Goal: Transaction & Acquisition: Purchase product/service

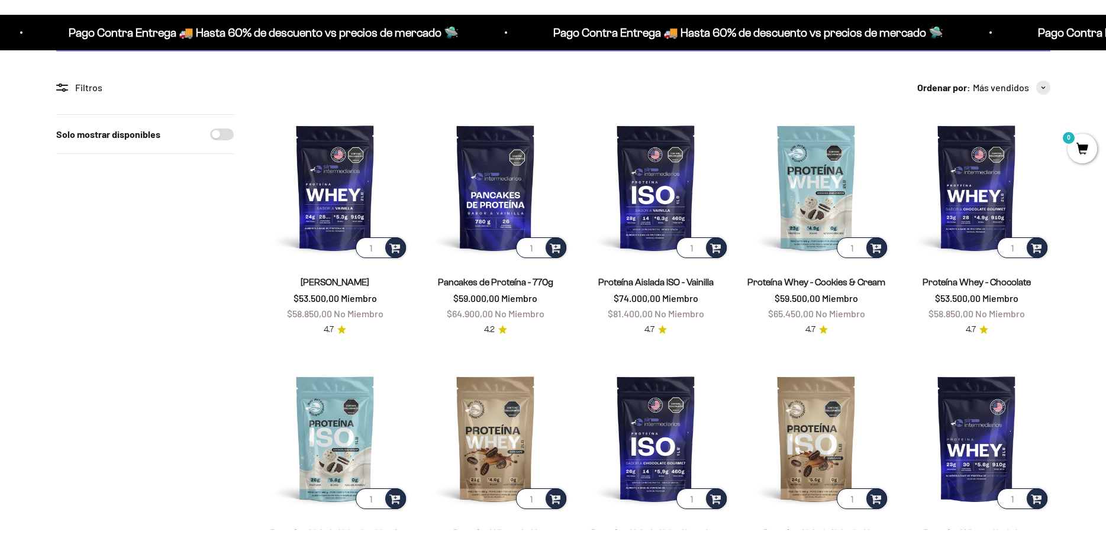
scroll to position [181, 0]
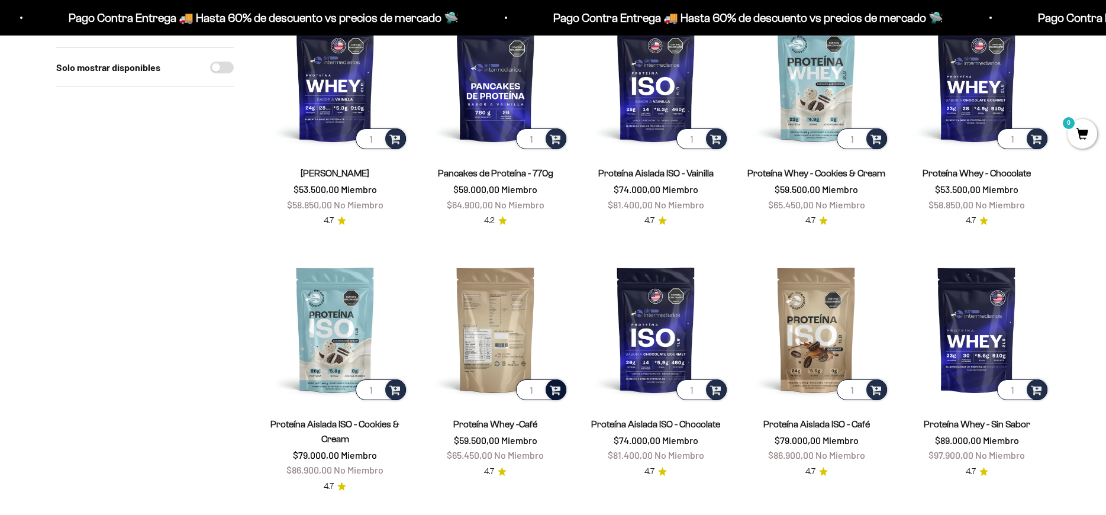
click at [553, 397] on div at bounding box center [556, 389] width 21 height 21
click at [536, 355] on li "Café / 1 libra (460g)" at bounding box center [496, 358] width 140 height 14
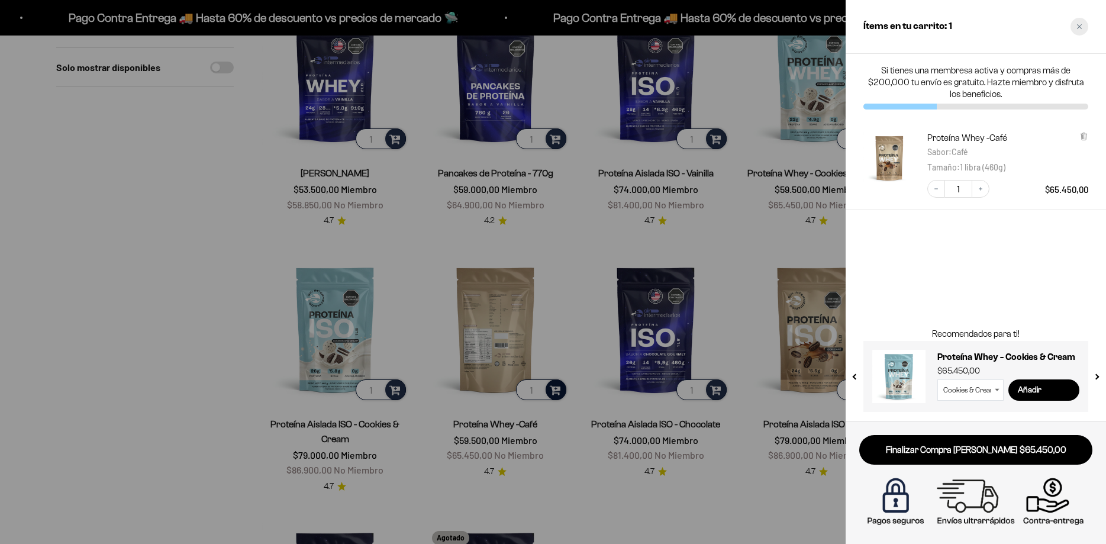
click at [1077, 28] on div "Close cart" at bounding box center [1080, 27] width 18 height 18
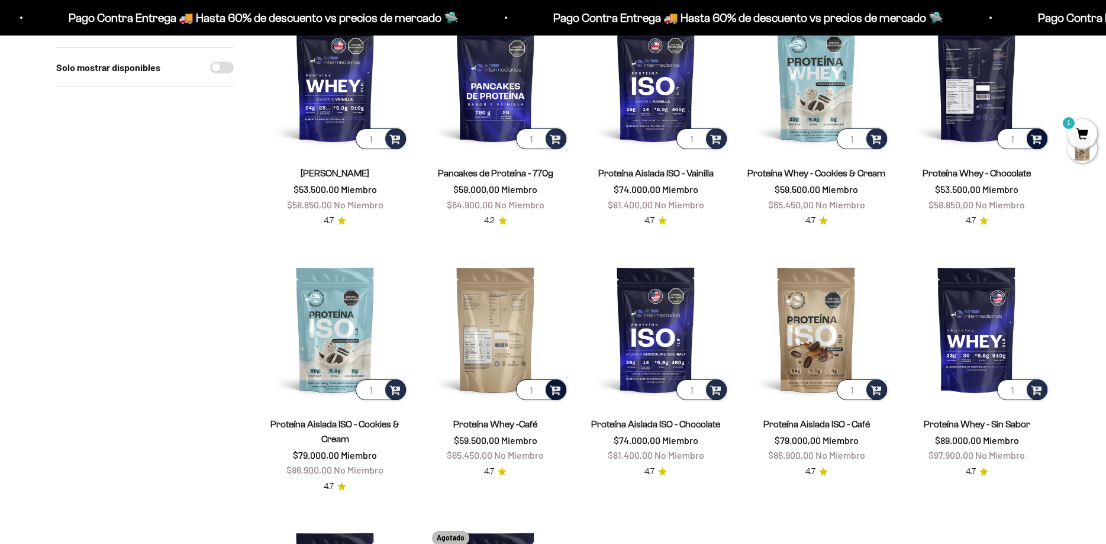
click at [1042, 135] on span at bounding box center [1036, 138] width 11 height 14
click at [1022, 95] on li "Chocolate / 1 libra (460g)" at bounding box center [977, 93] width 140 height 14
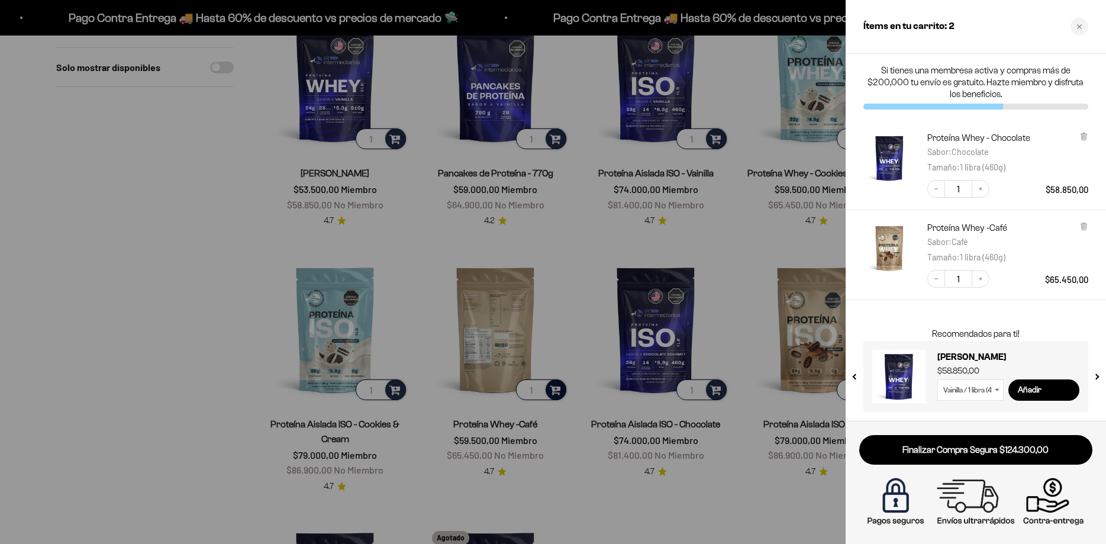
click at [367, 443] on div at bounding box center [553, 272] width 1106 height 544
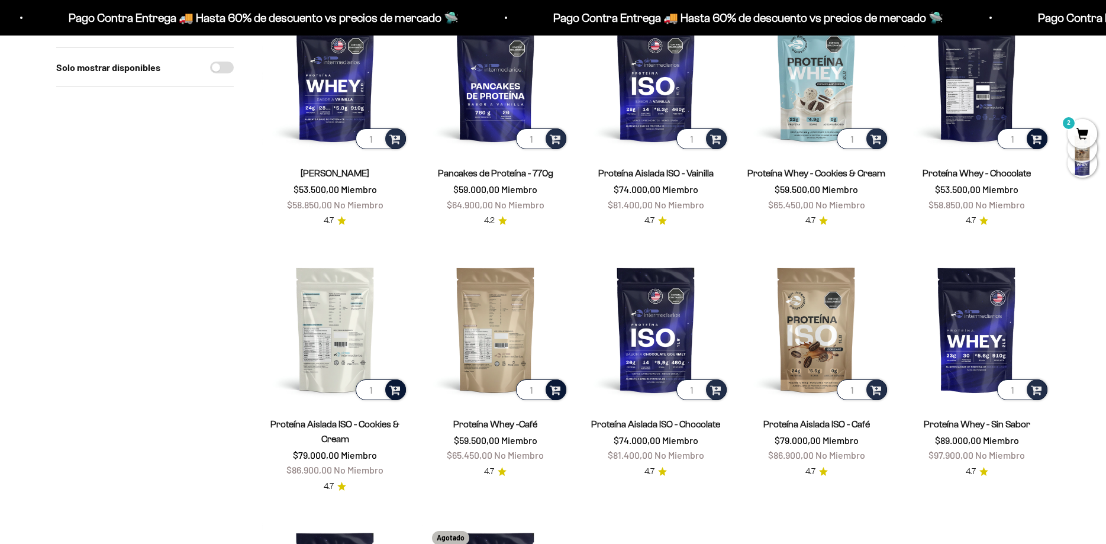
click at [400, 387] on span at bounding box center [394, 389] width 11 height 14
click at [385, 374] on span "Cookies & Cream / 2 libras (910g)" at bounding box center [336, 372] width 108 height 9
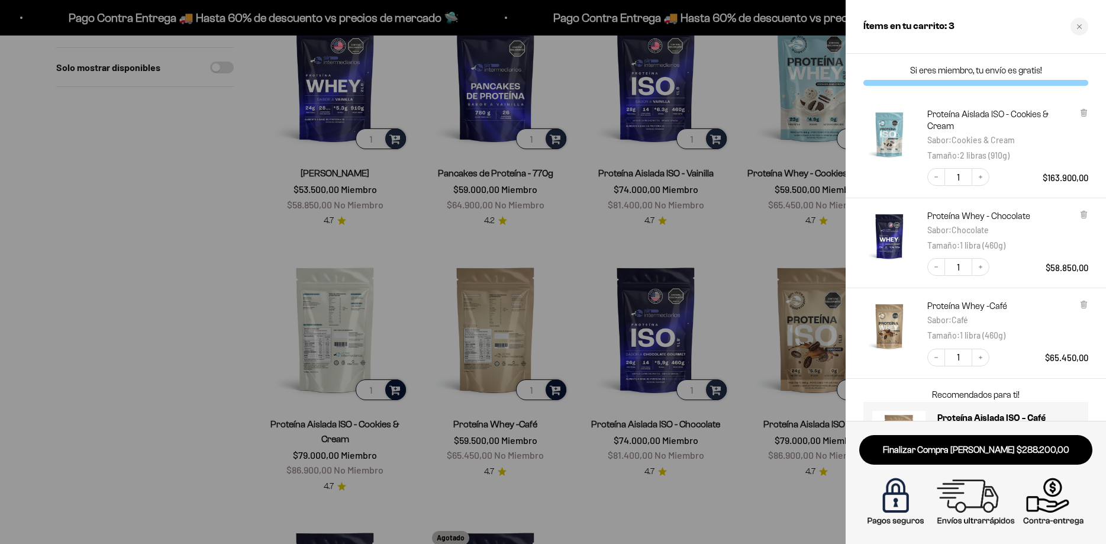
scroll to position [61, 0]
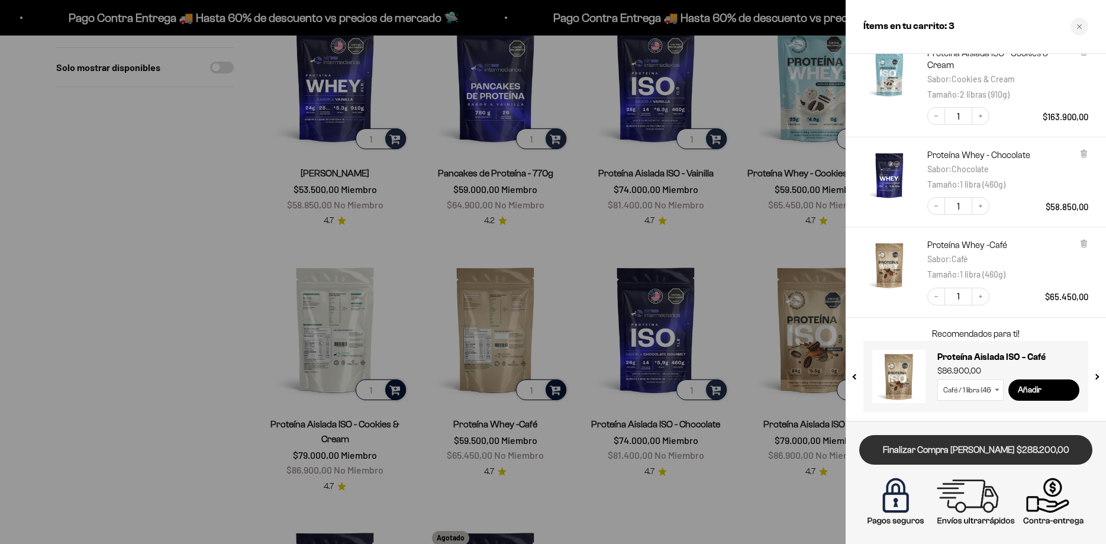
click at [1010, 444] on link "Finalizar Compra [PERSON_NAME] $288.200,00" at bounding box center [975, 450] width 233 height 30
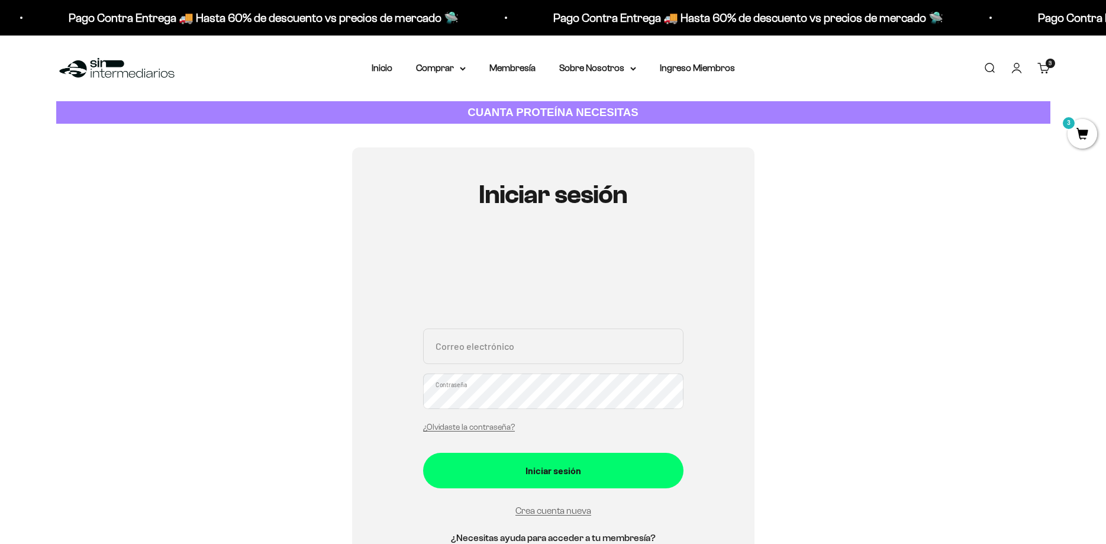
click at [526, 339] on input "Correo electrónico" at bounding box center [553, 347] width 260 height 36
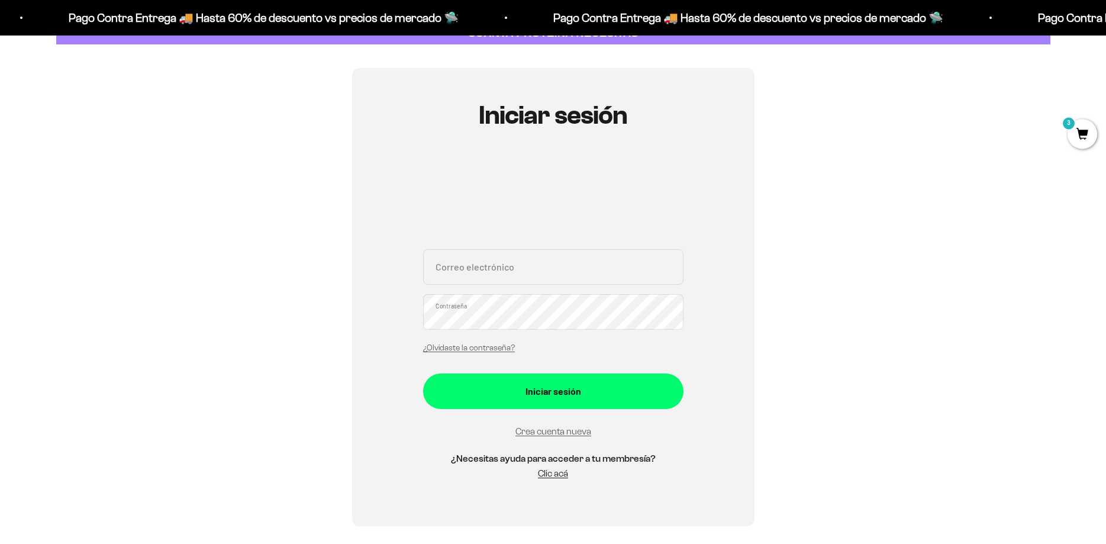
scroll to position [60, 0]
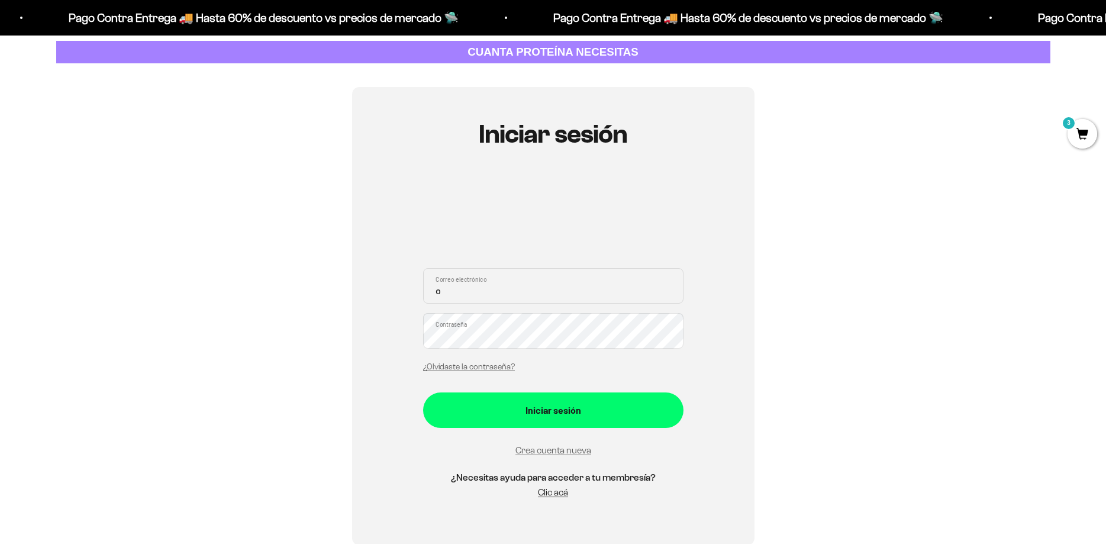
drag, startPoint x: 487, startPoint y: 294, endPoint x: 400, endPoint y: 294, distance: 87.6
click at [423, 294] on input "o" at bounding box center [553, 286] width 260 height 36
paste input "[EMAIL_ADDRESS][DOMAIN_NAME]"
type input "[EMAIL_ADDRESS][DOMAIN_NAME]"
click at [423, 392] on button "Iniciar sesión" at bounding box center [553, 410] width 260 height 36
